Goal: Task Accomplishment & Management: Manage account settings

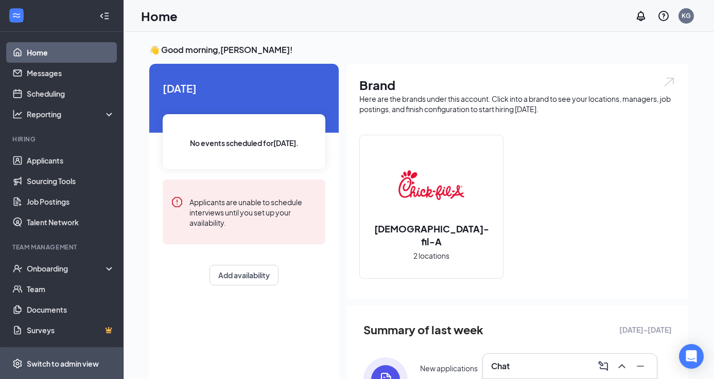
click at [76, 357] on span "Switch to admin view" at bounding box center [71, 363] width 88 height 31
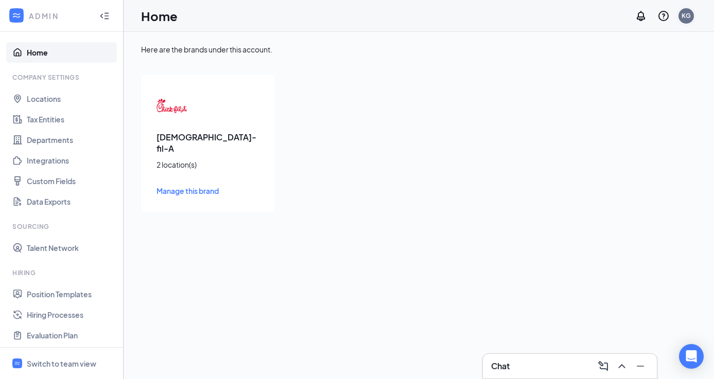
click at [683, 20] on div "KG" at bounding box center [685, 15] width 9 height 9
click at [665, 15] on icon "QuestionInfo" at bounding box center [663, 16] width 12 height 12
click at [663, 17] on icon "QuestionInfo" at bounding box center [663, 16] width 10 height 10
click at [642, 15] on icon "Notifications" at bounding box center [641, 16] width 12 height 12
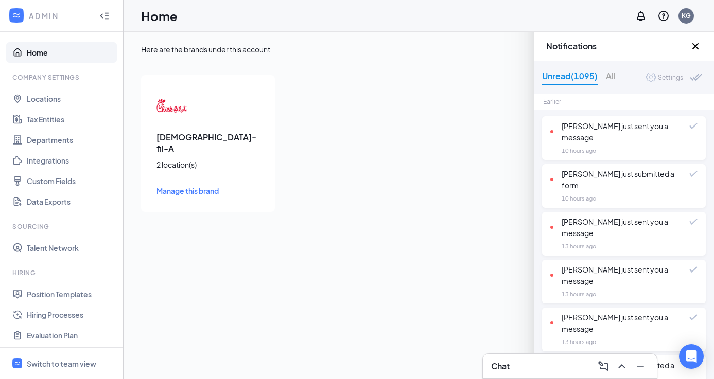
click at [697, 46] on icon "Cross" at bounding box center [695, 46] width 12 height 12
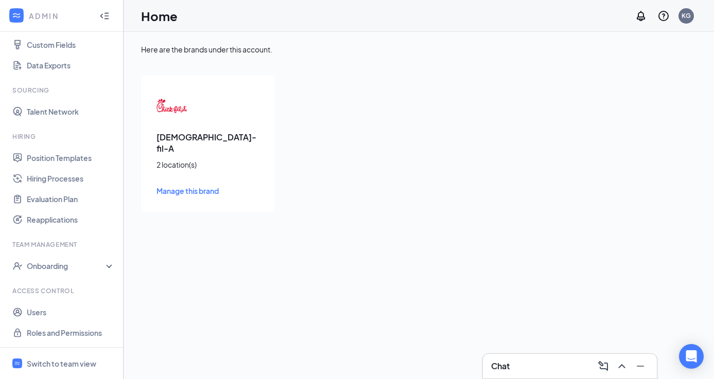
scroll to position [136, 0]
click at [34, 313] on link "Users" at bounding box center [71, 312] width 88 height 21
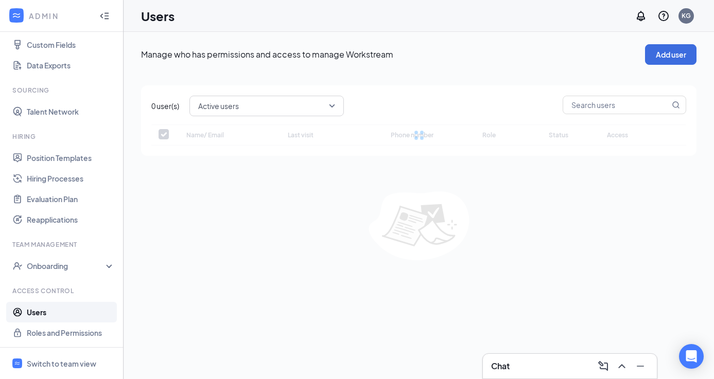
checkbox input "false"
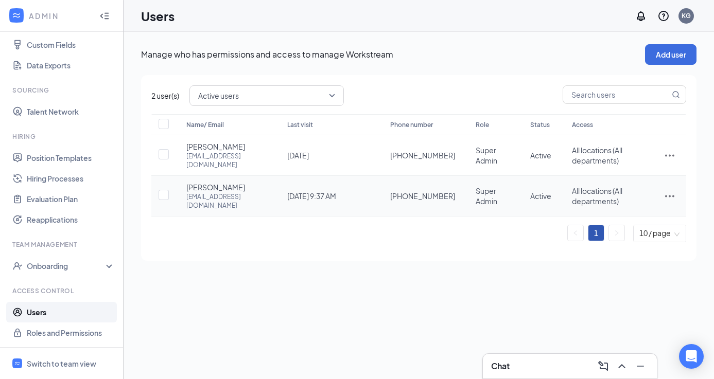
click at [673, 190] on icon "ActionsIcon" at bounding box center [669, 196] width 12 height 12
click at [635, 234] on span "Reset password" at bounding box center [631, 230] width 55 height 9
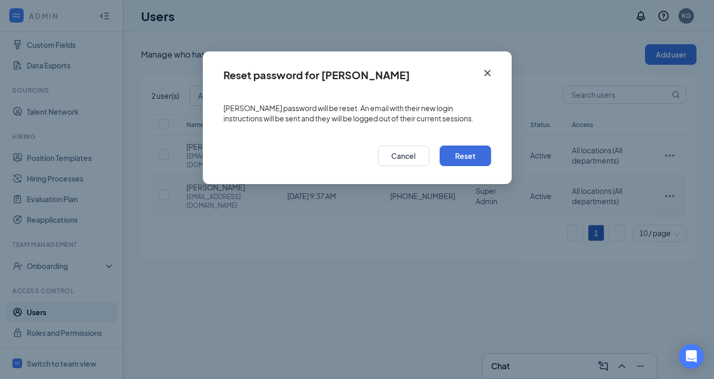
click at [488, 69] on icon "Cross" at bounding box center [487, 73] width 12 height 12
